Goal: Task Accomplishment & Management: Complete application form

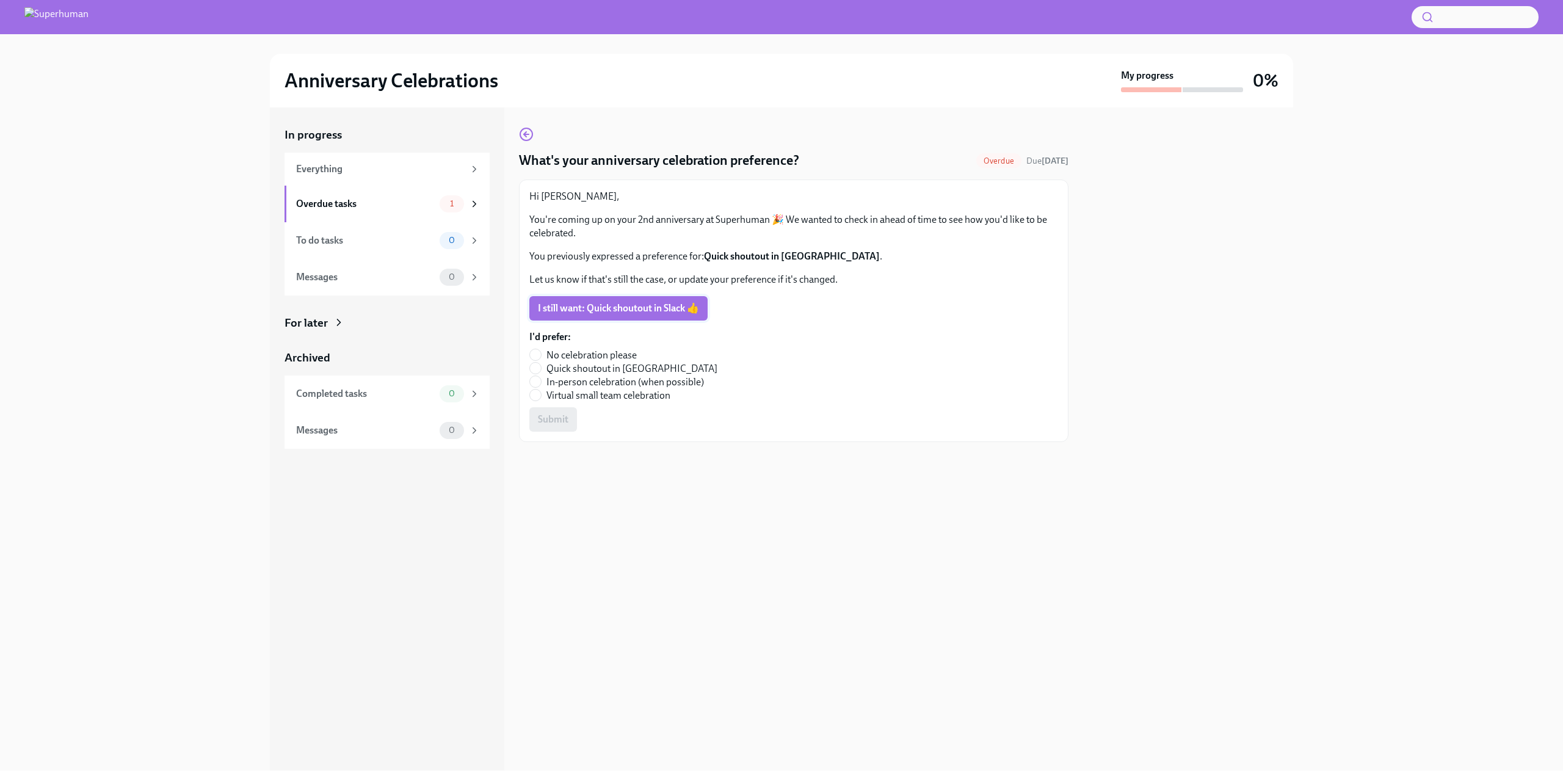
click at [593, 307] on span "I still want: Quick shoutout in Slack 👍" at bounding box center [618, 308] width 161 height 13
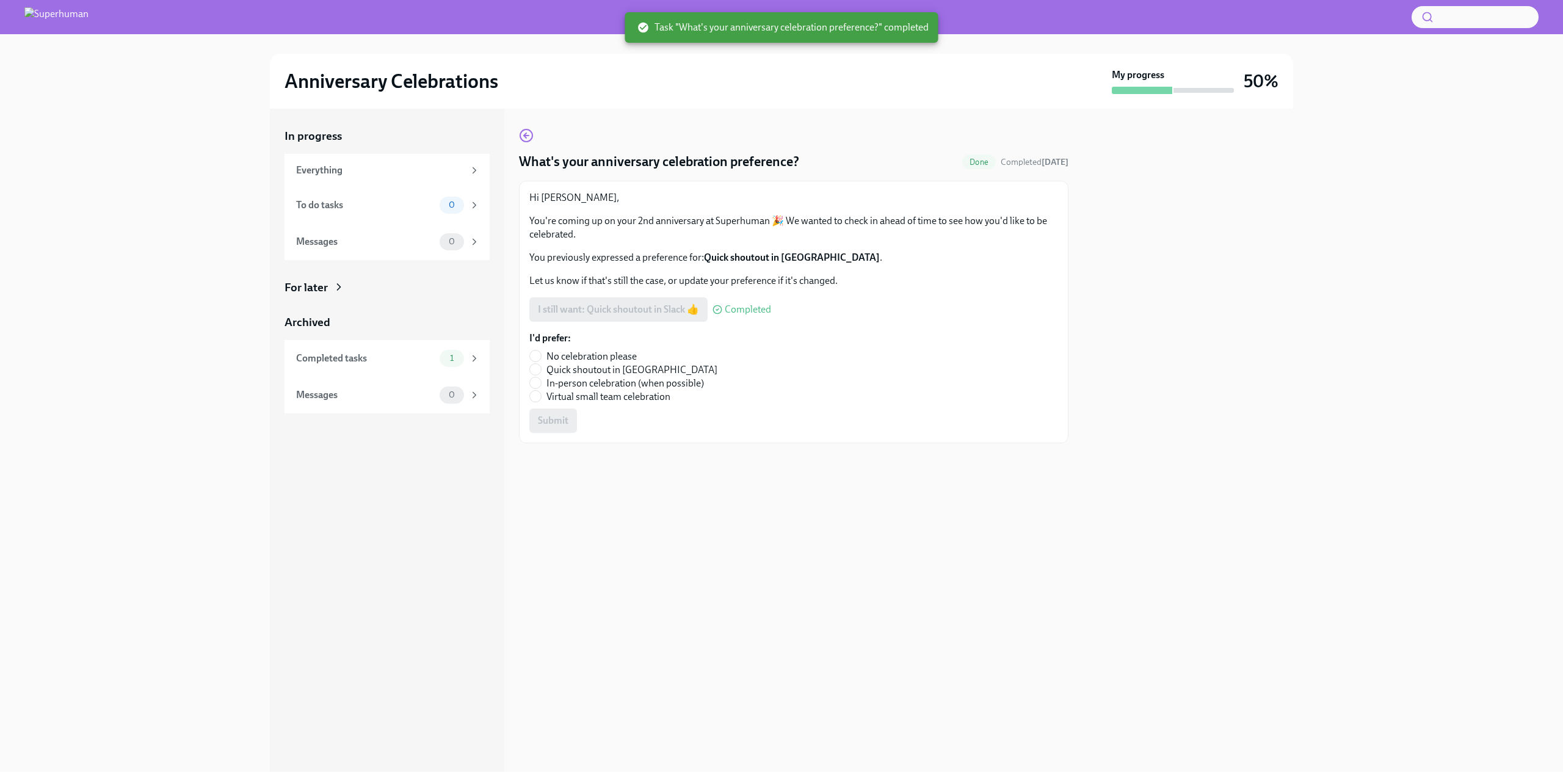
click at [679, 114] on div "What's your anniversary celebration preference? Done Completed [DATE] Hi [PERSO…" at bounding box center [794, 439] width 550 height 663
click at [387, 87] on h2 "Anniversary Celebrations" at bounding box center [391, 81] width 214 height 24
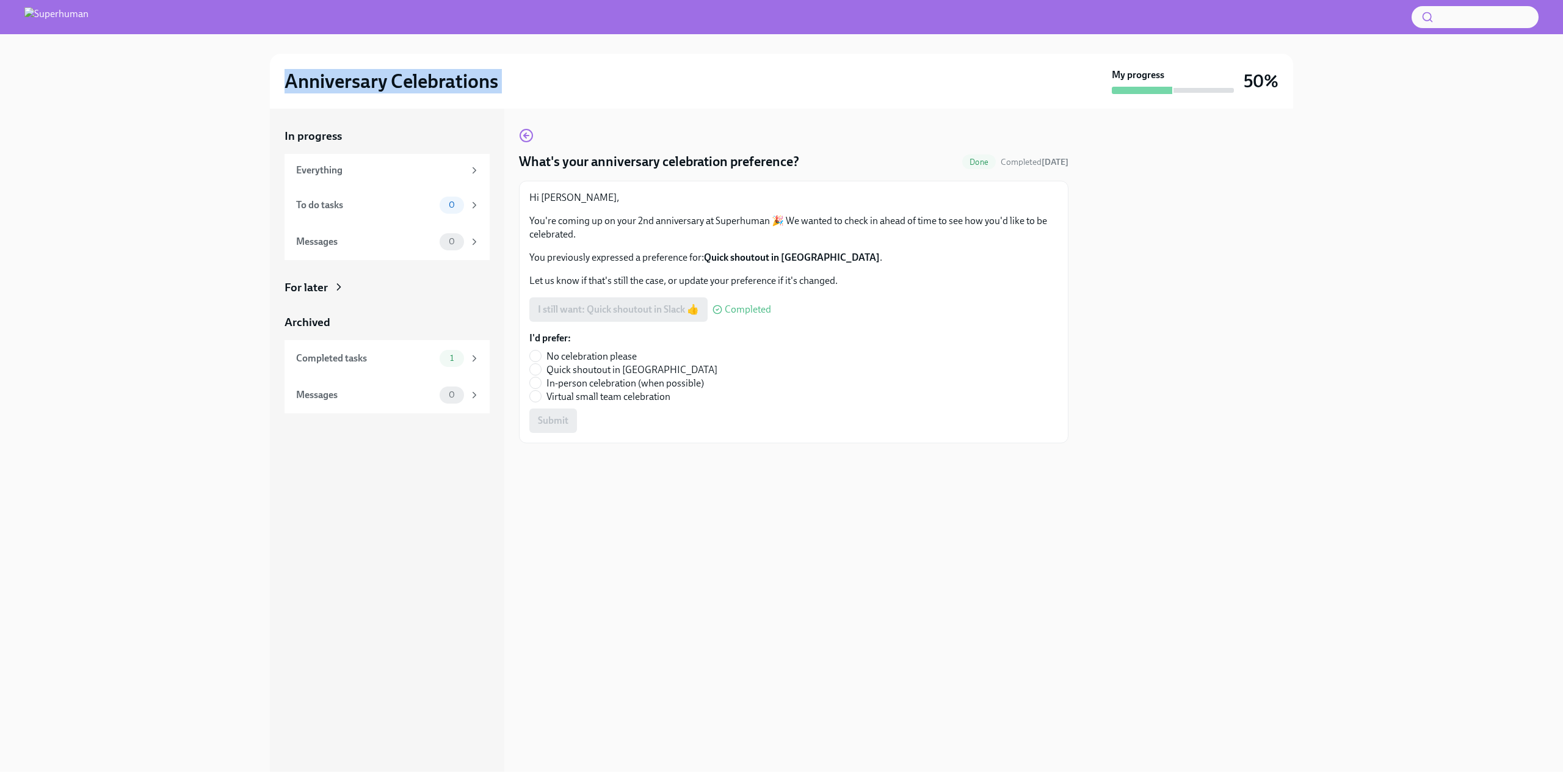
click at [387, 86] on h2 "Anniversary Celebrations" at bounding box center [391, 81] width 214 height 24
click at [387, 86] on h2 "Anniversary Celebrations" at bounding box center [391, 81] width 214 height 24
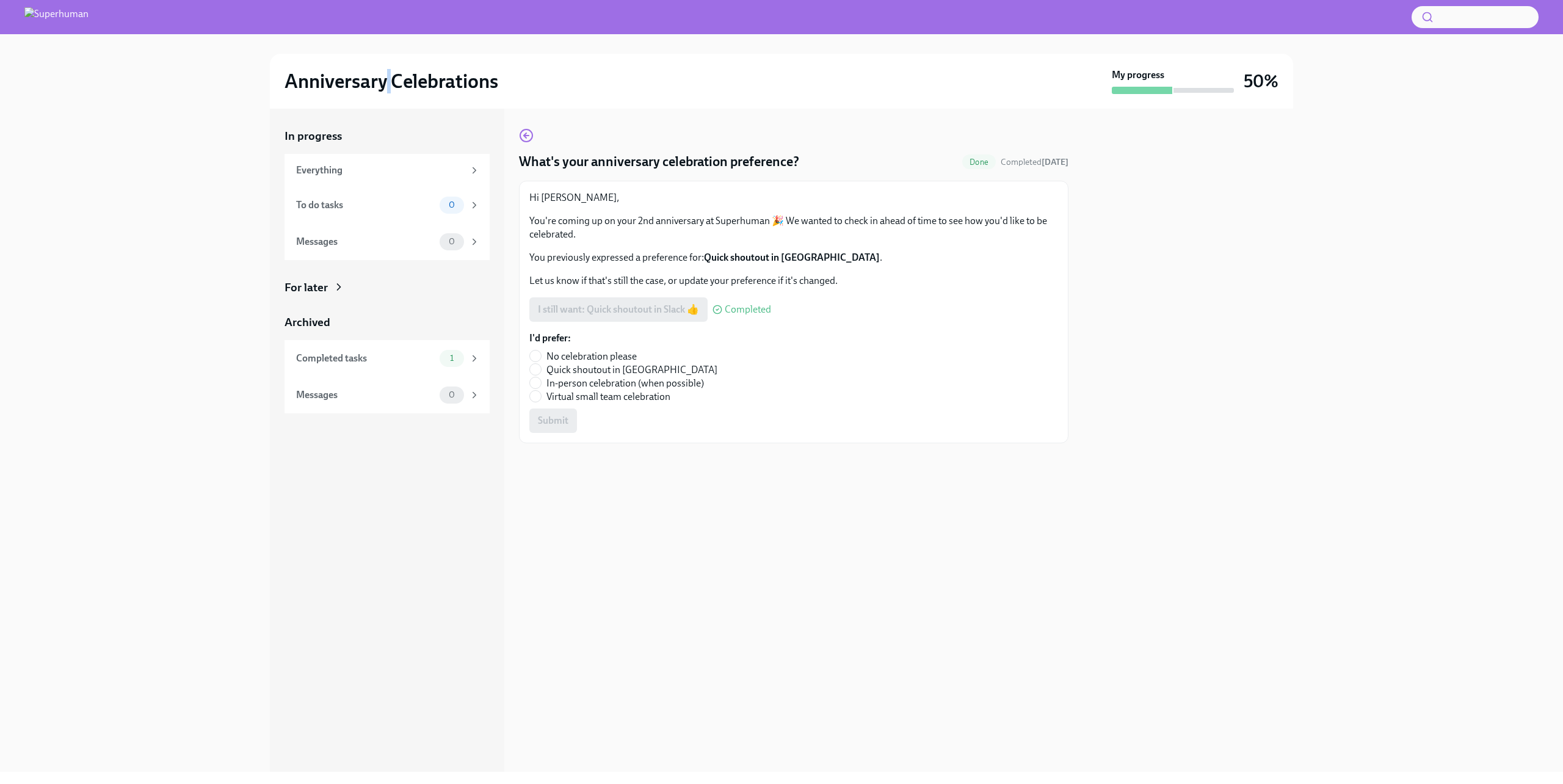
click at [387, 86] on h2 "Anniversary Celebrations" at bounding box center [391, 81] width 214 height 24
click at [89, 13] on img at bounding box center [57, 16] width 64 height 20
click at [89, 18] on img at bounding box center [57, 16] width 64 height 20
